Goal: Find specific page/section: Find specific page/section

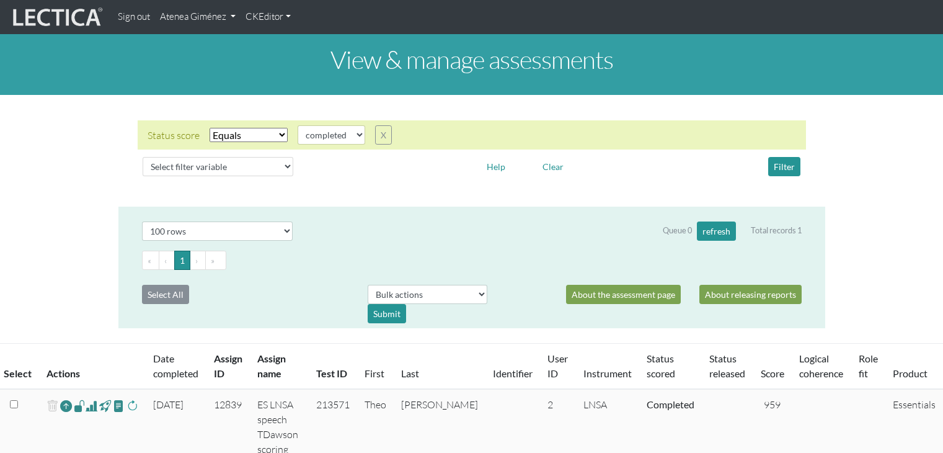
select select "100"
click at [208, 16] on link "Atenea Giménez" at bounding box center [198, 17] width 86 height 24
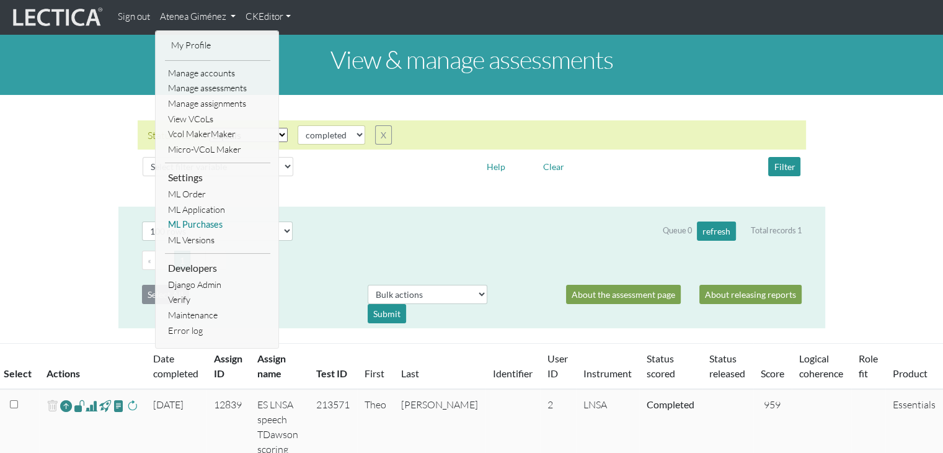
click at [217, 226] on link "ML Purchases" at bounding box center [217, 225] width 105 height 16
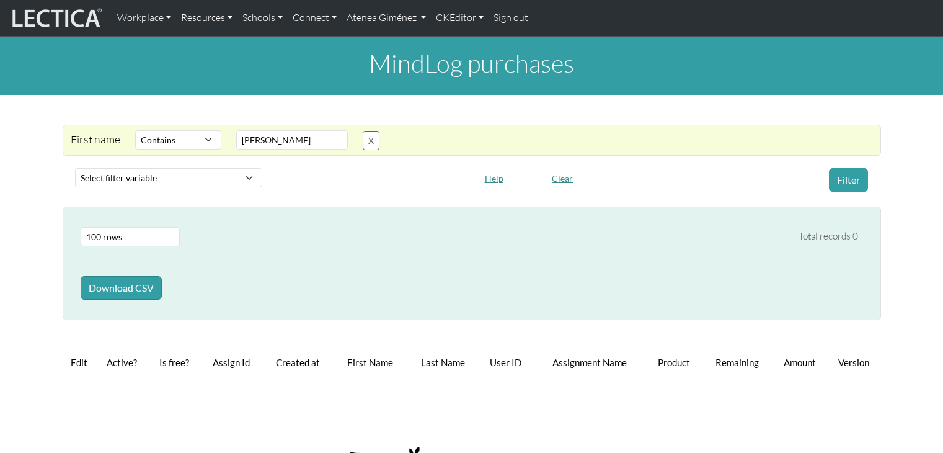
select select "icontains"
select select "100"
click at [380, 142] on button "X" at bounding box center [371, 140] width 17 height 19
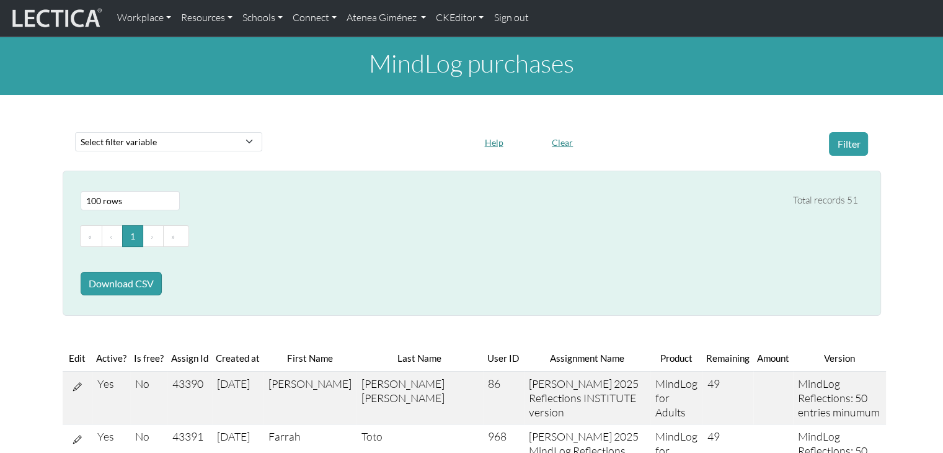
scroll to position [241, 0]
